Goal: Information Seeking & Learning: Stay updated

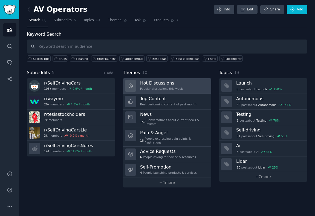
click at [173, 85] on h3 "Hot Discussions" at bounding box center [161, 83] width 43 height 6
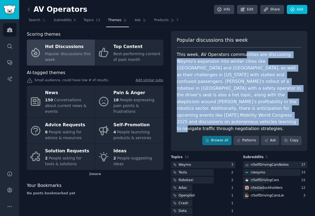
drag, startPoint x: 240, startPoint y: 53, endPoint x: 241, endPoint y: 111, distance: 58.1
click at [241, 111] on div "This week, AV Operators communities are discussing Waymo's expansion into winte…" at bounding box center [239, 91] width 125 height 81
click at [237, 59] on div "This week, AV Operators communities are discussing Waymo's expansion into winte…" at bounding box center [239, 91] width 125 height 81
drag, startPoint x: 238, startPoint y: 52, endPoint x: 239, endPoint y: 111, distance: 58.9
click at [239, 111] on div "This week, AV Operators communities are discussing Waymo's expansion into winte…" at bounding box center [239, 91] width 125 height 81
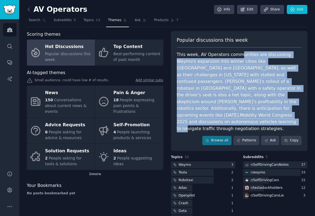
click at [239, 111] on div "This week, AV Operators communities are discussing Waymo's expansion into winte…" at bounding box center [239, 91] width 125 height 81
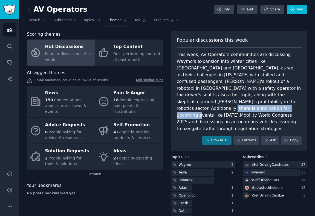
drag, startPoint x: 176, startPoint y: 101, endPoint x: 255, endPoint y: 101, distance: 78.9
click at [255, 101] on div "This week, AV Operators communities are discussing Waymo's expansion into winte…" at bounding box center [239, 91] width 125 height 81
copy div "[DATE].Mobility World Congress 2025"
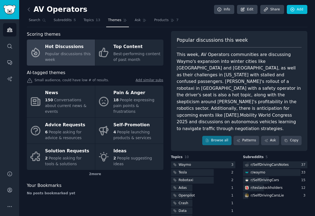
click at [238, 79] on div "This week, AV Operators communities are discussing Waymo's expansion into winte…" at bounding box center [239, 91] width 125 height 81
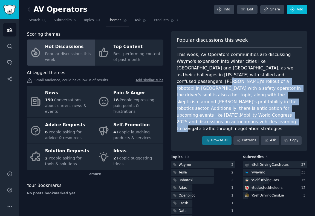
drag, startPoint x: 245, startPoint y: 77, endPoint x: 245, endPoint y: 114, distance: 37.0
click at [245, 114] on div "This week, AV Operators communities are discussing Waymo's expansion into winte…" at bounding box center [239, 91] width 125 height 81
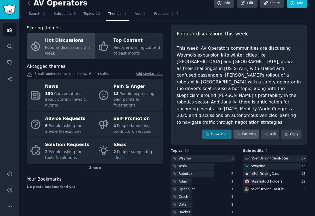
scroll to position [7, 0]
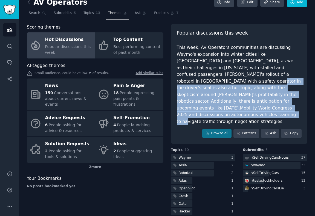
drag, startPoint x: 256, startPoint y: 76, endPoint x: 256, endPoint y: 107, distance: 30.4
click at [256, 107] on div "This week, AV Operators communities are discussing Waymo's expansion into winte…" at bounding box center [239, 84] width 125 height 81
click at [256, 108] on div "This week, AV Operators communities are discussing Waymo's expansion into winte…" at bounding box center [239, 84] width 125 height 81
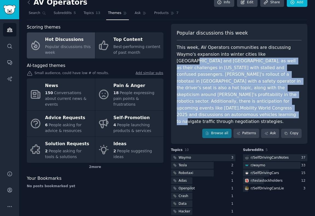
drag, startPoint x: 256, startPoint y: 108, endPoint x: 255, endPoint y: 50, distance: 58.1
click at [255, 50] on div "This week, AV Operators communities are discussing Waymo's expansion into winte…" at bounding box center [239, 84] width 125 height 81
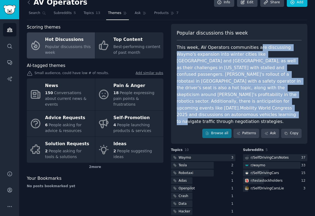
drag, startPoint x: 254, startPoint y: 45, endPoint x: 253, endPoint y: 105, distance: 59.4
click at [253, 105] on div "This week, AV Operators communities are discussing Waymo's expansion into winte…" at bounding box center [239, 84] width 125 height 81
drag, startPoint x: 233, startPoint y: 48, endPoint x: 239, endPoint y: 104, distance: 56.3
click at [239, 104] on div "This week, AV Operators communities are discussing Waymo's expansion into winte…" at bounding box center [239, 84] width 125 height 81
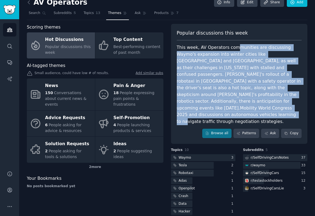
click at [239, 104] on div "This week, AV Operators communities are discussing Waymo's expansion into winte…" at bounding box center [239, 84] width 125 height 81
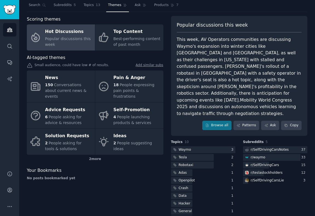
scroll to position [15, 0]
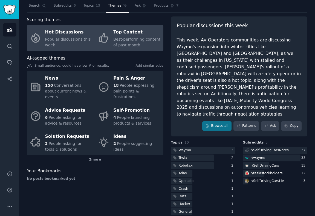
click at [127, 38] on span "Best-performing content of past month" at bounding box center [136, 42] width 47 height 10
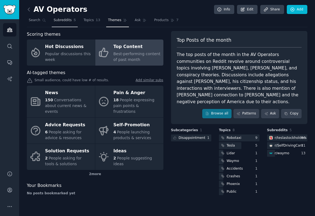
click at [64, 18] on span "Subreddits" at bounding box center [63, 20] width 18 height 5
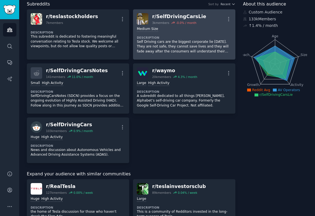
scroll to position [32, 0]
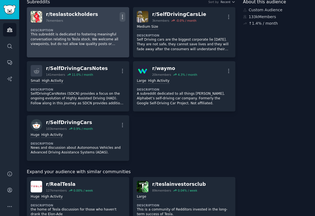
click at [122, 18] on icon "button" at bounding box center [123, 17] width 6 height 6
click at [104, 28] on p "Delete" at bounding box center [101, 28] width 13 height 6
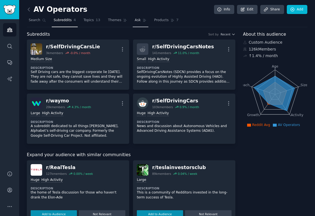
scroll to position [0, 0]
click at [91, 21] on span "Topics" at bounding box center [89, 20] width 10 height 5
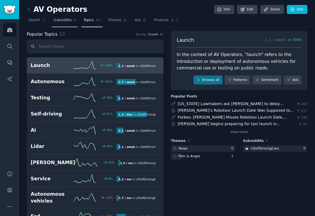
click at [67, 21] on span "Subreddits" at bounding box center [63, 20] width 18 height 5
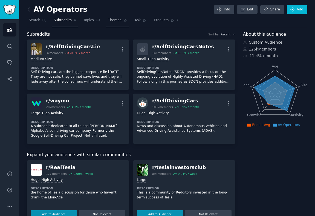
click at [116, 19] on span "Themes" at bounding box center [114, 20] width 13 height 5
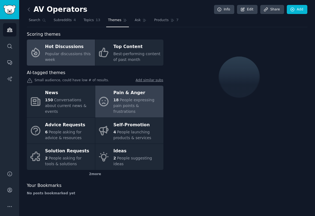
click at [143, 97] on span "People expressing pain points & frustrations" at bounding box center [133, 105] width 41 height 16
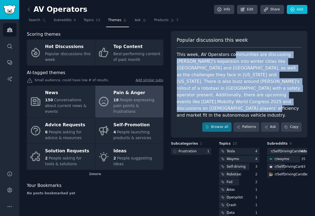
drag, startPoint x: 231, startPoint y: 54, endPoint x: 233, endPoint y: 96, distance: 42.5
click at [233, 96] on div "This week, AV Operators communities are discussing [PERSON_NAME]'s expansion in…" at bounding box center [239, 84] width 125 height 67
click at [240, 59] on div "This week, AV Operators communities are discussing [PERSON_NAME]'s expansion in…" at bounding box center [239, 84] width 125 height 67
drag, startPoint x: 242, startPoint y: 53, endPoint x: 245, endPoint y: 97, distance: 43.9
click at [245, 97] on div "This week, AV Operators communities are discussing [PERSON_NAME]'s expansion in…" at bounding box center [239, 84] width 125 height 67
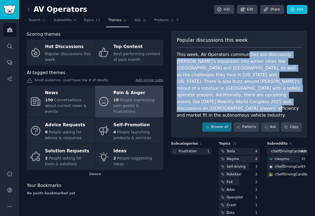
click at [248, 67] on div "This week, AV Operators communities are discussing [PERSON_NAME]'s expansion in…" at bounding box center [239, 84] width 125 height 67
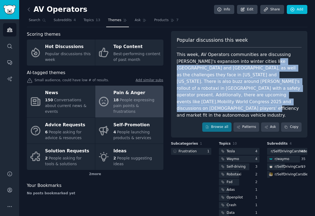
drag, startPoint x: 250, startPoint y: 58, endPoint x: 252, endPoint y: 97, distance: 39.2
click at [252, 97] on div "This week, AV Operators communities are discussing [PERSON_NAME]'s expansion in…" at bounding box center [239, 84] width 125 height 67
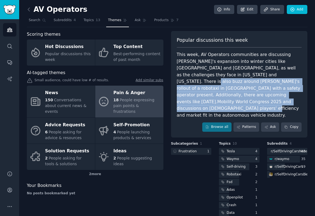
drag, startPoint x: 233, startPoint y: 72, endPoint x: 240, endPoint y: 101, distance: 30.2
click at [240, 101] on div "This week, AV Operators communities are discussing [PERSON_NAME]'s expansion in…" at bounding box center [239, 84] width 125 height 67
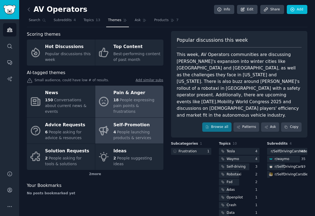
click at [119, 120] on div "Self-Promotion" at bounding box center [136, 124] width 47 height 9
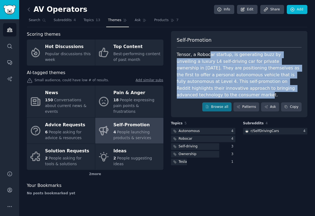
drag, startPoint x: 208, startPoint y: 55, endPoint x: 289, endPoint y: 86, distance: 87.5
click at [289, 86] on div "Tensor, a Robocar startup, is generating buzz by unveiling a luxury L4 self-dri…" at bounding box center [239, 74] width 125 height 47
click at [230, 68] on div "Tensor, a Robocar startup, is generating buzz by unveiling a luxury L4 self-dri…" at bounding box center [239, 74] width 125 height 47
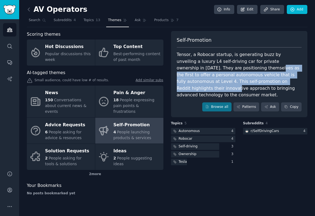
drag, startPoint x: 227, startPoint y: 68, endPoint x: 274, endPoint y: 82, distance: 49.1
click at [274, 82] on div "Tensor, a Robocar startup, is generating buzz by unveiling a luxury L4 self-dri…" at bounding box center [239, 74] width 125 height 47
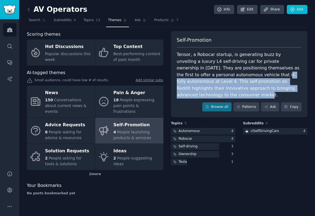
drag, startPoint x: 230, startPoint y: 72, endPoint x: 282, endPoint y: 90, distance: 55.0
click at [282, 90] on div "Tensor, a Robocar startup, is generating buzz by unveiling a luxury L4 self-dri…" at bounding box center [239, 74] width 125 height 47
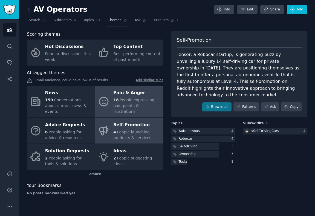
click at [127, 97] on span "People expressing pain points & frustrations" at bounding box center [133, 105] width 41 height 16
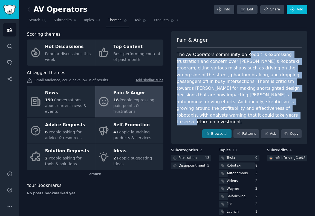
drag, startPoint x: 243, startPoint y: 53, endPoint x: 245, endPoint y: 109, distance: 56.4
click at [245, 109] on div "The AV Operators community on Reddit is expressing frustration and concern over…" at bounding box center [239, 88] width 125 height 74
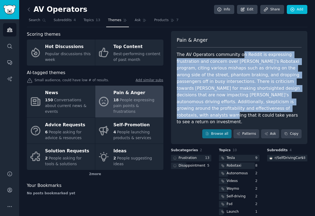
drag, startPoint x: 237, startPoint y: 54, endPoint x: 237, endPoint y: 103, distance: 49.6
click at [237, 103] on div "The AV Operators community on Reddit is expressing frustration and concern over…" at bounding box center [239, 88] width 125 height 74
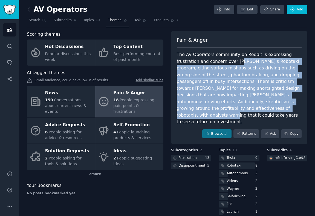
drag, startPoint x: 237, startPoint y: 59, endPoint x: 238, endPoint y: 103, distance: 44.4
click at [238, 103] on div "The AV Operators community on Reddit is expressing frustration and concern over…" at bounding box center [239, 88] width 125 height 74
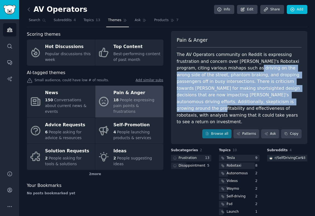
drag, startPoint x: 238, startPoint y: 68, endPoint x: 239, endPoint y: 101, distance: 32.1
click at [239, 101] on div "The AV Operators community on Reddit is expressing frustration and concern over…" at bounding box center [239, 88] width 125 height 74
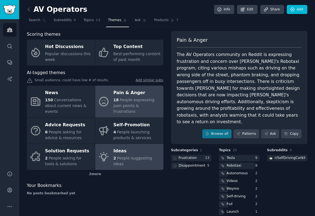
click at [133, 150] on div "Ideas" at bounding box center [136, 151] width 47 height 9
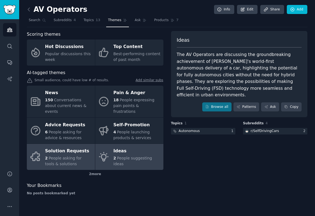
click at [71, 156] on span "People asking for tools & solutions" at bounding box center [63, 161] width 37 height 10
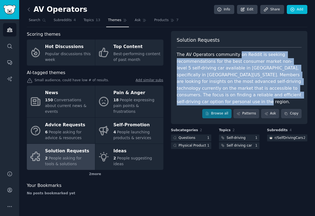
drag, startPoint x: 235, startPoint y: 54, endPoint x: 240, endPoint y: 96, distance: 43.0
click at [240, 96] on div "The AV Operators community on Reddit is seeking recommendations for the best co…" at bounding box center [239, 78] width 125 height 54
click at [241, 58] on div "The AV Operators community on Reddit is seeking recommendations for the best co…" at bounding box center [239, 78] width 125 height 54
drag, startPoint x: 243, startPoint y: 52, endPoint x: 245, endPoint y: 99, distance: 46.9
click at [245, 99] on div "The AV Operators community on Reddit is seeking recommendations for the best co…" at bounding box center [239, 78] width 125 height 54
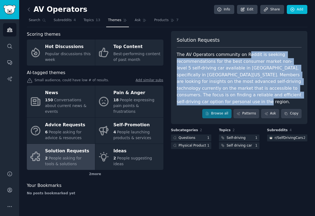
click at [245, 99] on div "The AV Operators community on Reddit is seeking recommendations for the best co…" at bounding box center [239, 78] width 125 height 54
drag, startPoint x: 237, startPoint y: 53, endPoint x: 243, endPoint y: 101, distance: 48.0
click at [243, 101] on div "The AV Operators community on Reddit is seeking recommendations for the best co…" at bounding box center [239, 78] width 125 height 54
click at [232, 74] on div "The AV Operators community on Reddit is seeking recommendations for the best co…" at bounding box center [239, 78] width 125 height 54
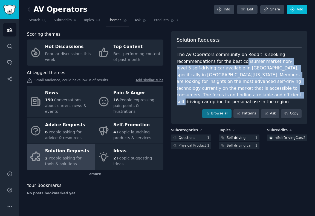
drag, startPoint x: 241, startPoint y: 61, endPoint x: 241, endPoint y: 95, distance: 34.8
click at [241, 95] on div "The AV Operators community on Reddit is seeking recommendations for the best co…" at bounding box center [239, 78] width 125 height 54
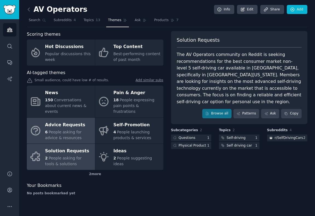
click at [49, 130] on span "People asking for advice & resources" at bounding box center [63, 135] width 37 height 10
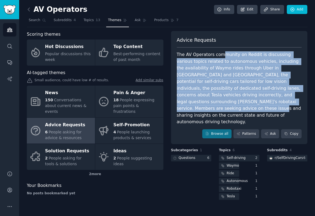
drag, startPoint x: 223, startPoint y: 54, endPoint x: 275, endPoint y: 102, distance: 71.7
click at [275, 102] on div "The AV Operators community on Reddit is discussing various topics related to au…" at bounding box center [239, 88] width 125 height 74
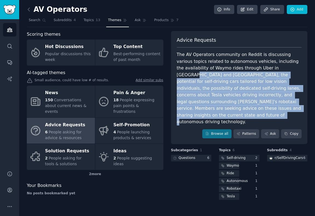
drag, startPoint x: 255, startPoint y: 64, endPoint x: 279, endPoint y: 105, distance: 47.3
click at [279, 105] on div "The AV Operators community on Reddit is discussing various topics related to au…" at bounding box center [239, 88] width 125 height 74
click at [227, 73] on div "The AV Operators community on Reddit is discussing various topics related to au…" at bounding box center [239, 88] width 125 height 74
drag, startPoint x: 234, startPoint y: 66, endPoint x: 275, endPoint y: 106, distance: 57.1
click at [275, 106] on div "The AV Operators community on Reddit is discussing various topics related to au…" at bounding box center [239, 88] width 125 height 74
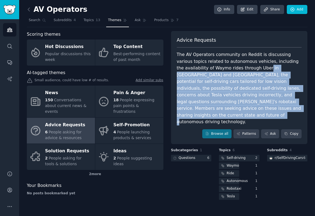
click at [224, 79] on div "The AV Operators community on Reddit is discussing various topics related to au…" at bounding box center [239, 88] width 125 height 74
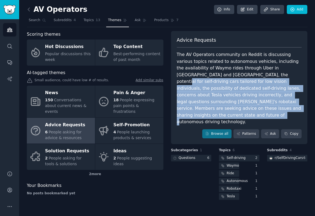
drag, startPoint x: 226, startPoint y: 73, endPoint x: 273, endPoint y: 107, distance: 57.7
click at [272, 107] on div "The AV Operators community on Reddit is discussing various topics related to au…" at bounding box center [239, 88] width 125 height 74
click at [273, 107] on div "The AV Operators community on Reddit is discussing various topics related to au…" at bounding box center [239, 88] width 125 height 74
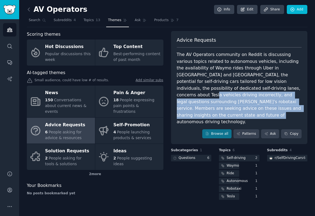
drag, startPoint x: 223, startPoint y: 86, endPoint x: 266, endPoint y: 105, distance: 47.4
click at [266, 105] on div "The AV Operators community on Reddit is discussing various topics related to au…" at bounding box center [239, 88] width 125 height 74
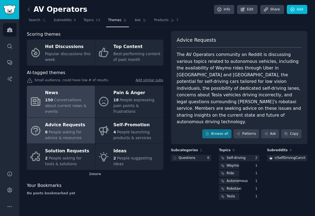
click at [51, 106] on span "Conversations about current news & events" at bounding box center [65, 105] width 41 height 16
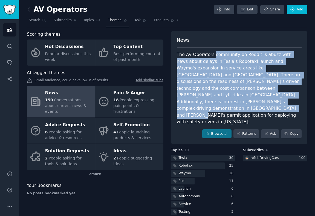
drag, startPoint x: 213, startPoint y: 54, endPoint x: 297, endPoint y: 100, distance: 95.5
click at [297, 100] on div "The AV Operators community on Reddit is abuzz with news about delays in Tesla's…" at bounding box center [239, 88] width 125 height 74
click at [229, 62] on div "The AV Operators community on Reddit is abuzz with news about delays in Tesla's…" at bounding box center [239, 88] width 125 height 74
drag, startPoint x: 231, startPoint y: 51, endPoint x: 291, endPoint y: 100, distance: 77.1
click at [291, 100] on div "The AV Operators community on Reddit is abuzz with news about delays in Tesla's…" at bounding box center [239, 88] width 125 height 74
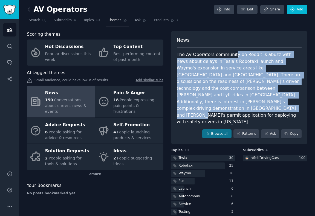
click at [218, 71] on div "The AV Operators community on Reddit is abuzz with news about delays in Tesla's…" at bounding box center [239, 88] width 125 height 74
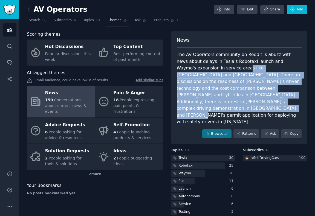
drag, startPoint x: 224, startPoint y: 68, endPoint x: 290, endPoint y: 98, distance: 72.4
click at [290, 98] on div "The AV Operators community on Reddit is abuzz with news about delays in Tesla's…" at bounding box center [239, 88] width 125 height 74
click at [230, 71] on div "The AV Operators community on Reddit is abuzz with news about delays in Tesla's…" at bounding box center [239, 88] width 125 height 74
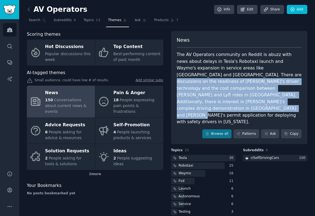
drag, startPoint x: 227, startPoint y: 71, endPoint x: 298, endPoint y: 102, distance: 77.6
click at [298, 102] on div "The AV Operators community on Reddit is abuzz with news about delays in Tesla's…" at bounding box center [239, 88] width 125 height 74
click at [259, 85] on div "The AV Operators community on Reddit is abuzz with news about delays in Tesla's…" at bounding box center [239, 88] width 125 height 74
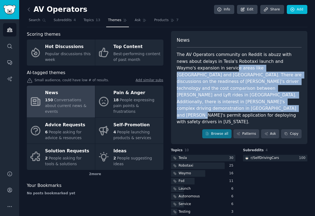
drag, startPoint x: 214, startPoint y: 69, endPoint x: 292, endPoint y: 99, distance: 82.7
click at [292, 99] on div "The AV Operators community on Reddit is abuzz with news about delays in Tesla's…" at bounding box center [239, 88] width 125 height 74
click at [242, 88] on div "The AV Operators community on Reddit is abuzz with news about delays in Tesla's…" at bounding box center [239, 88] width 125 height 74
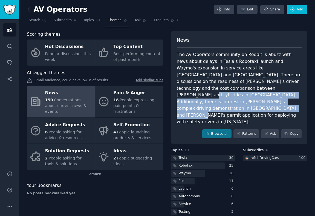
drag, startPoint x: 218, startPoint y: 88, endPoint x: 286, endPoint y: 97, distance: 68.6
click at [286, 97] on div "The AV Operators community on Reddit is abuzz with news about delays in Tesla's…" at bounding box center [239, 88] width 125 height 74
drag, startPoint x: 222, startPoint y: 87, endPoint x: 280, endPoint y: 99, distance: 59.1
click at [280, 99] on div "The AV Operators community on Reddit is abuzz with news about delays in Tesla's…" at bounding box center [239, 88] width 125 height 74
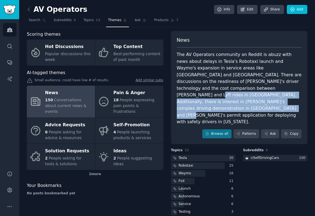
click at [280, 99] on div "The AV Operators community on Reddit is abuzz with news about delays in Tesla's…" at bounding box center [239, 88] width 125 height 74
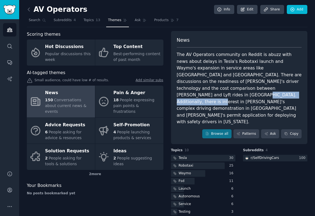
drag, startPoint x: 259, startPoint y: 88, endPoint x: 219, endPoint y: 93, distance: 39.5
click at [219, 93] on div "The AV Operators community on Reddit is abuzz with news about delays in Tesla's…" at bounding box center [239, 88] width 125 height 74
copy div "[PERSON_NAME]'s complex driving demonstration"
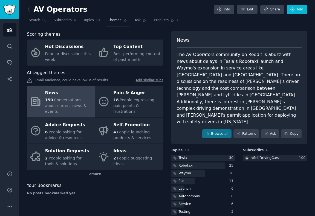
click at [226, 64] on div "The AV Operators community on Reddit is abuzz with news about delays in Tesla's…" at bounding box center [239, 88] width 125 height 74
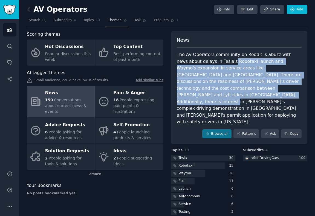
drag, startPoint x: 220, startPoint y: 58, endPoint x: 231, endPoint y: 95, distance: 38.0
click at [231, 95] on div "The AV Operators community on Reddit is abuzz with news about delays in Tesla's…" at bounding box center [239, 88] width 125 height 74
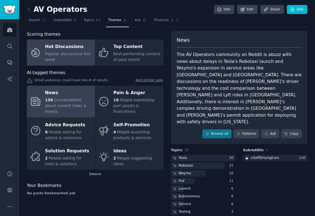
click at [70, 57] on div "Popular discussions this week" at bounding box center [68, 57] width 47 height 12
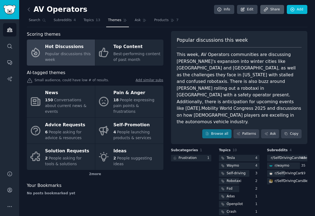
click at [270, 7] on link "Share" at bounding box center [272, 9] width 24 height 9
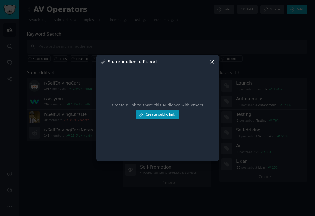
click at [212, 61] on icon at bounding box center [213, 62] width 6 height 6
